Goal: Task Accomplishment & Management: Use online tool/utility

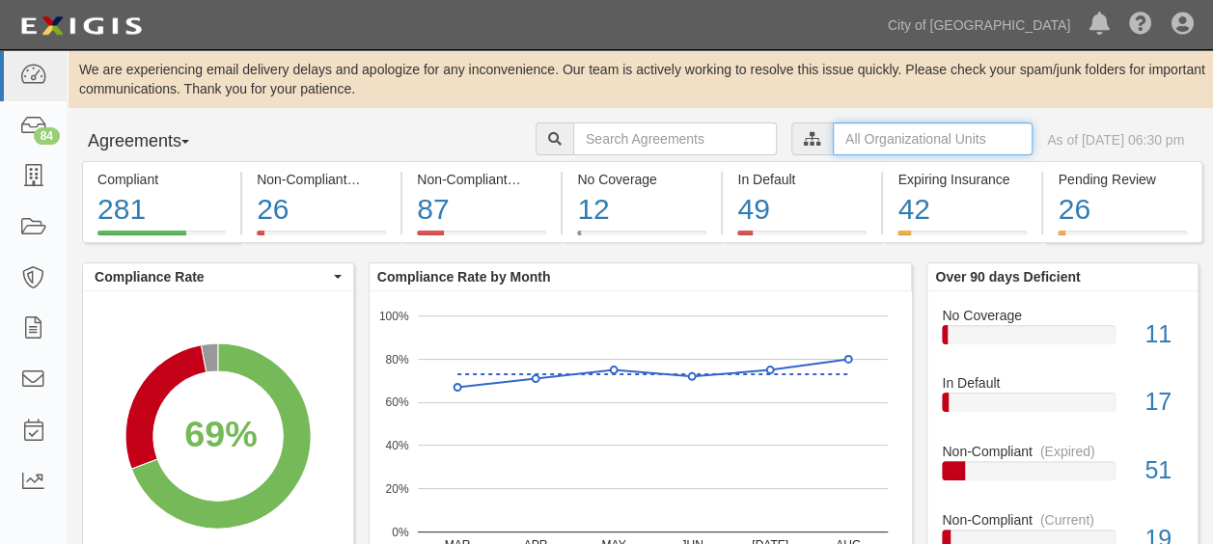
click at [833, 134] on input "text" at bounding box center [933, 139] width 200 height 33
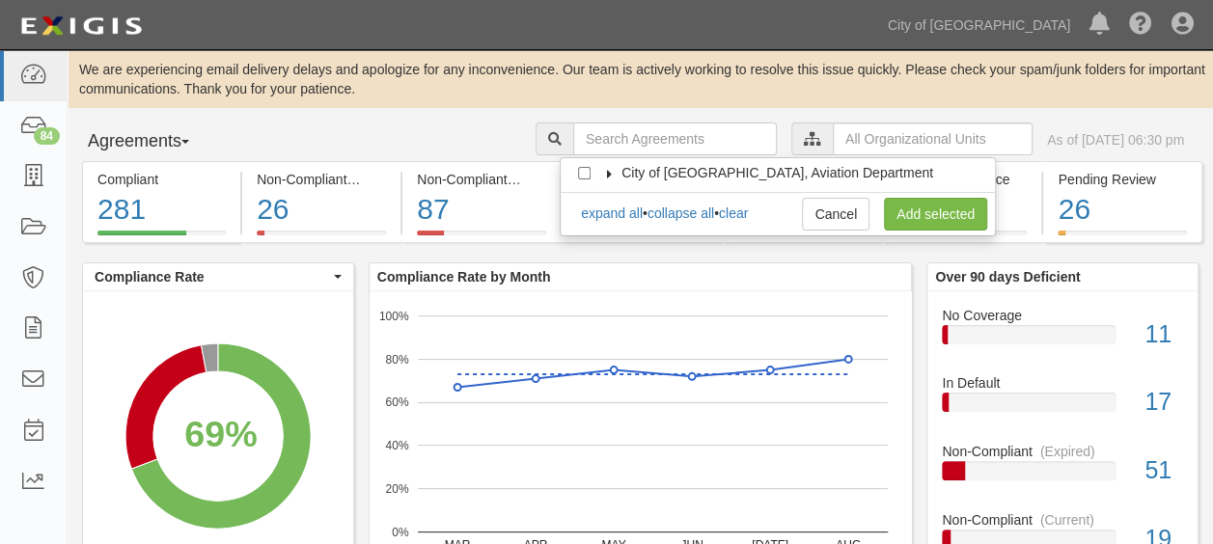
click at [635, 163] on label "City of [GEOGRAPHIC_DATA], Aviation Department" at bounding box center [765, 172] width 336 height 19
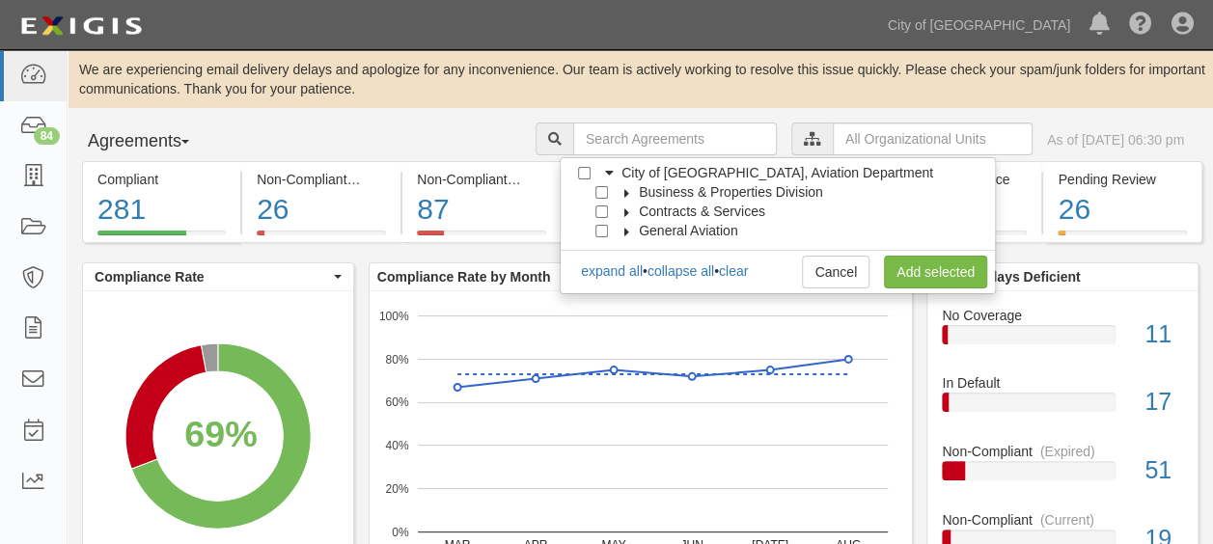
click at [626, 189] on icon at bounding box center [627, 193] width 14 height 9
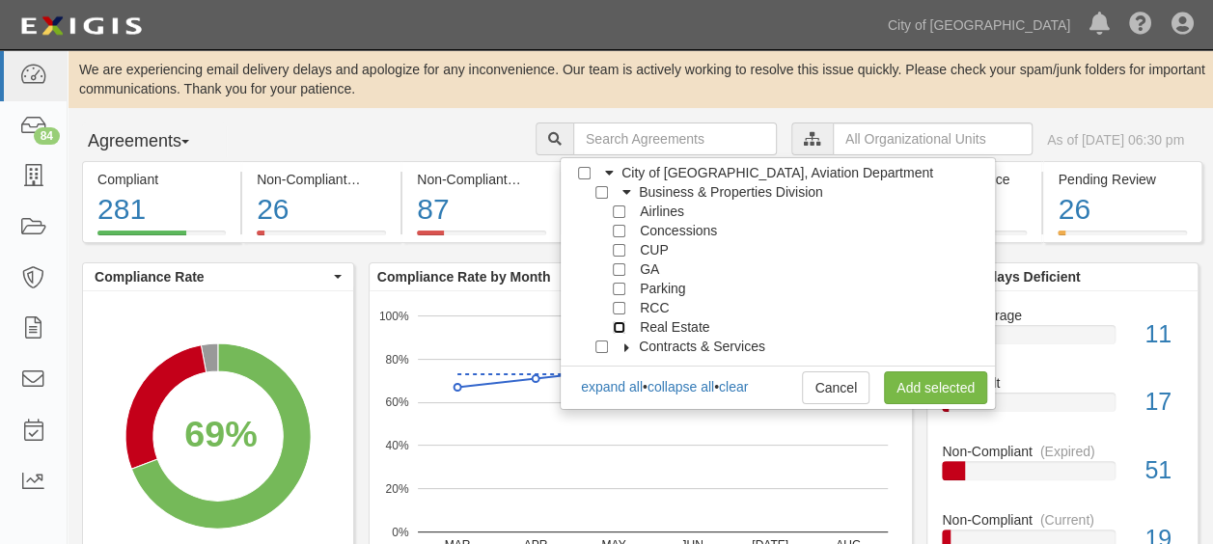
click at [619, 323] on input "Real Estate" at bounding box center [619, 327] width 13 height 13
checkbox input "true"
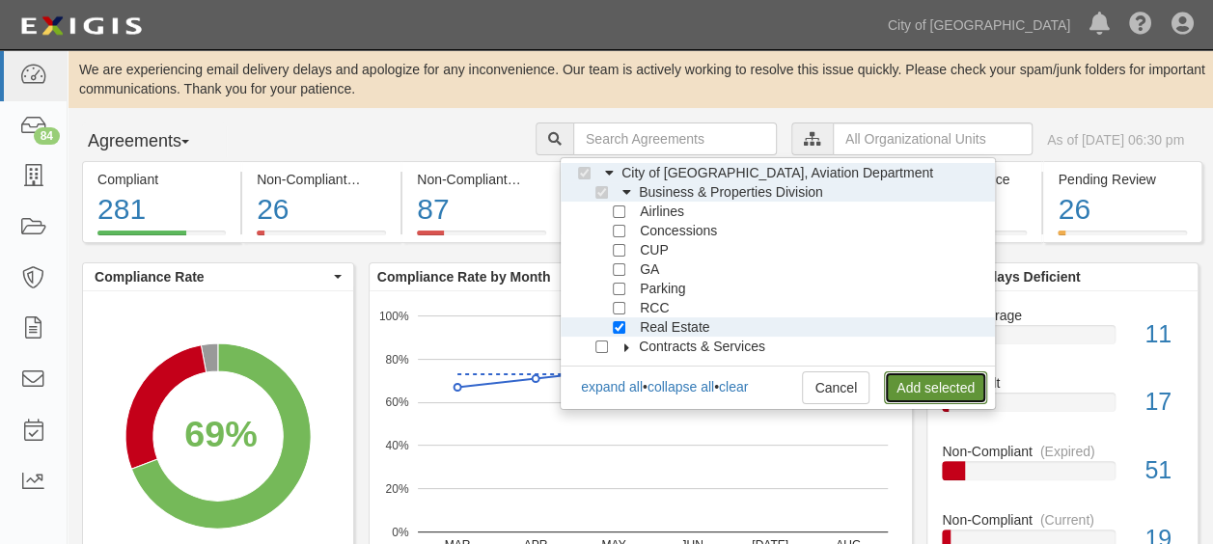
click at [906, 386] on link "Add selected" at bounding box center [935, 387] width 103 height 33
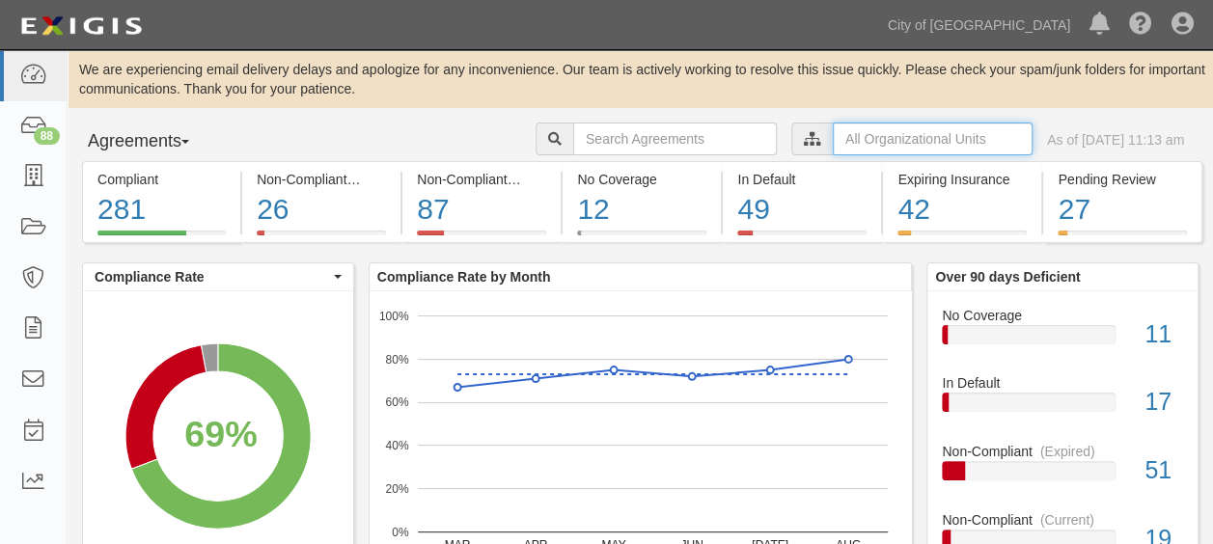
click at [861, 137] on input "text" at bounding box center [933, 139] width 200 height 33
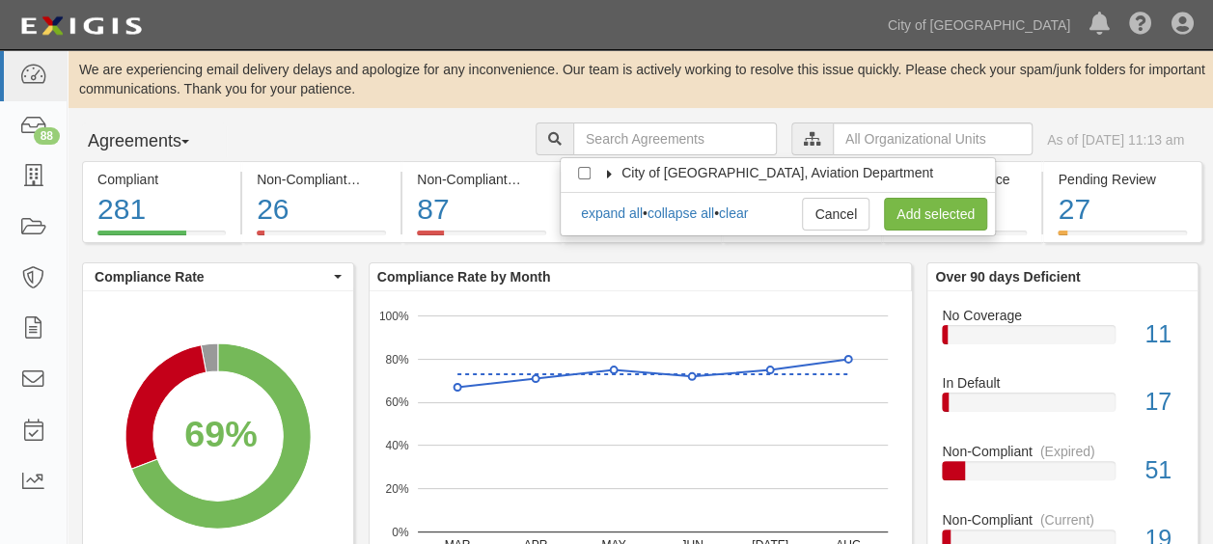
click at [610, 172] on icon at bounding box center [610, 174] width 14 height 9
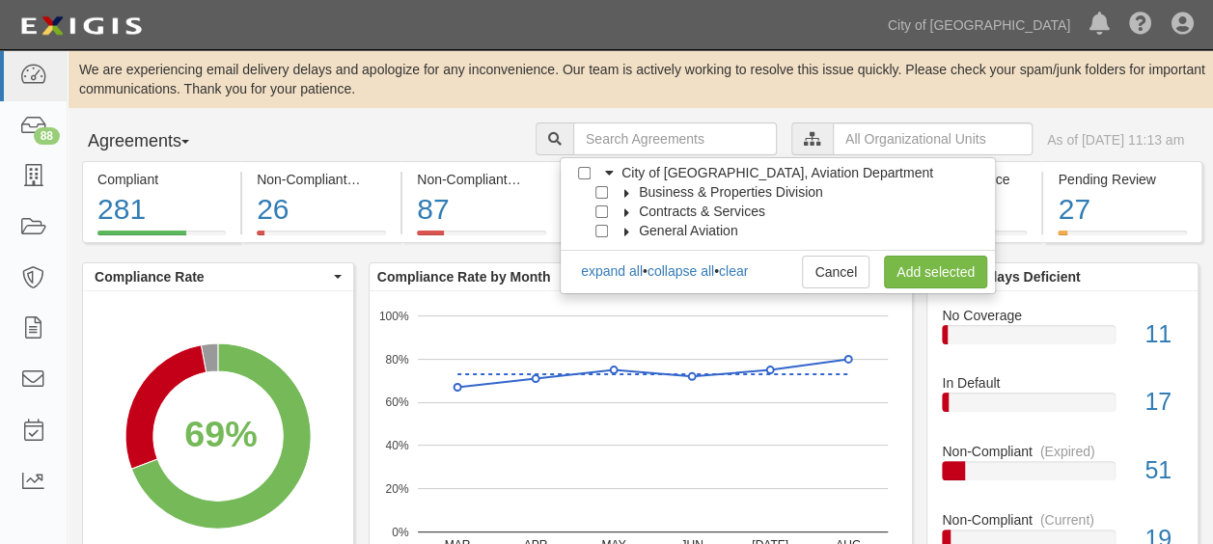
click at [627, 190] on icon at bounding box center [627, 193] width 14 height 9
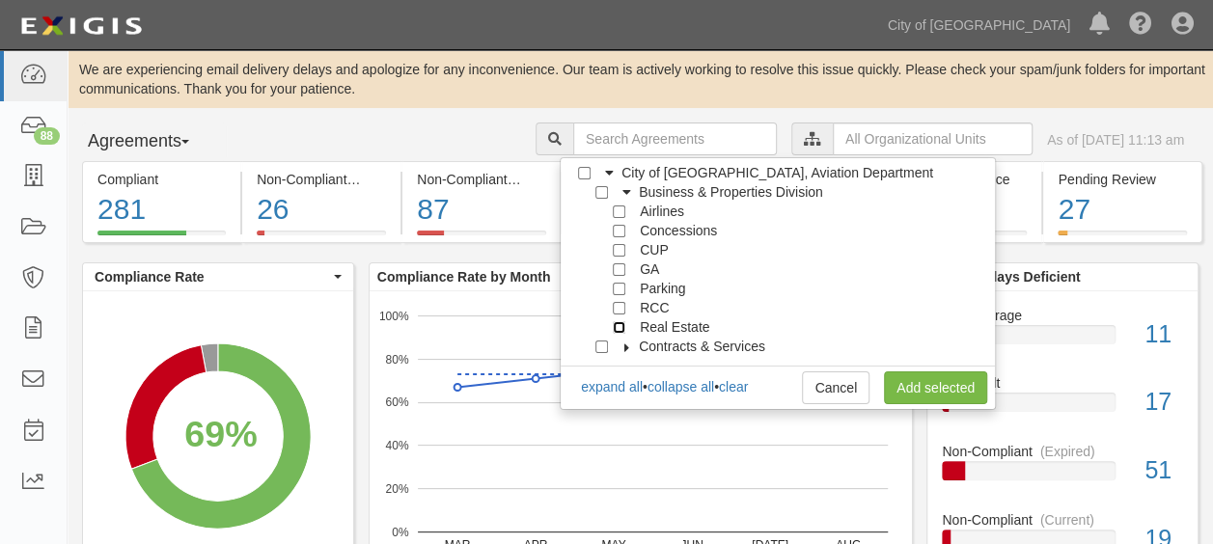
click at [619, 328] on input "Real Estate" at bounding box center [619, 327] width 13 height 13
checkbox input "true"
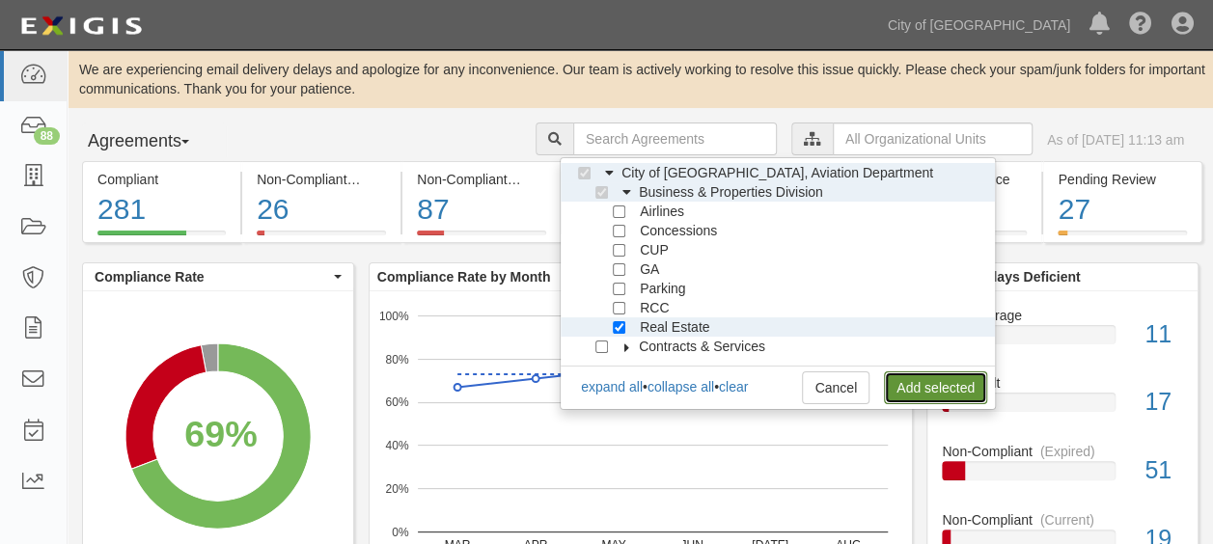
click at [922, 384] on link "Add selected" at bounding box center [935, 387] width 103 height 33
